Goal: Manage account settings

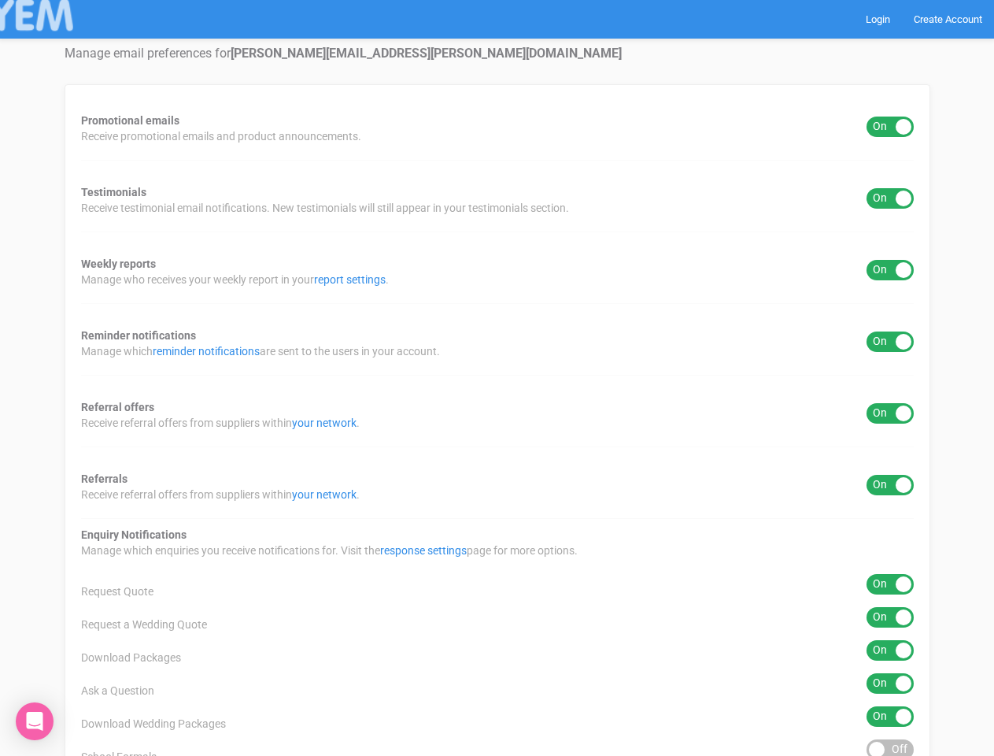
click at [497, 378] on div "Promotional emails ON OFF Receive promotional emails and product announcements.…" at bounding box center [498, 634] width 866 height 1101
click at [890, 127] on div "ON OFF" at bounding box center [890, 127] width 47 height 20
click at [890, 198] on div "ON OFF" at bounding box center [890, 198] width 47 height 20
click at [890, 270] on div "ON OFF" at bounding box center [890, 270] width 47 height 20
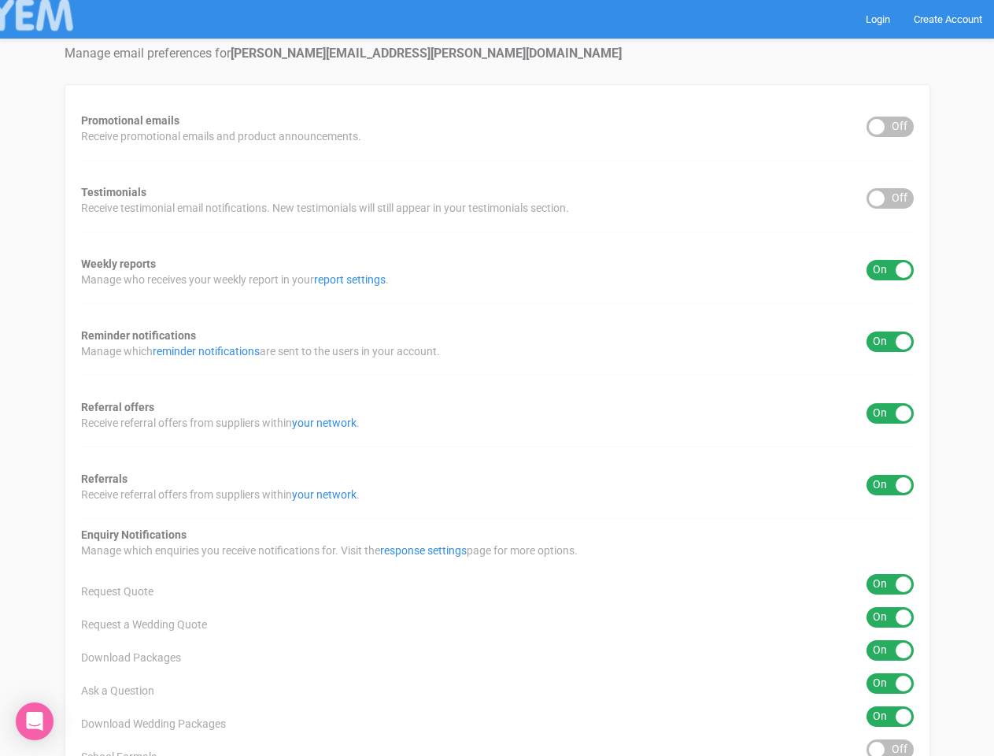
click at [890, 342] on div "ON OFF" at bounding box center [890, 341] width 47 height 20
click at [890, 413] on div "ON OFF" at bounding box center [890, 413] width 47 height 20
click at [890, 485] on div "ON OFF" at bounding box center [890, 485] width 47 height 20
click at [890, 584] on div "ON OFF" at bounding box center [890, 584] width 47 height 20
click at [890, 617] on div "ON OFF" at bounding box center [890, 617] width 47 height 20
